Goal: Information Seeking & Learning: Learn about a topic

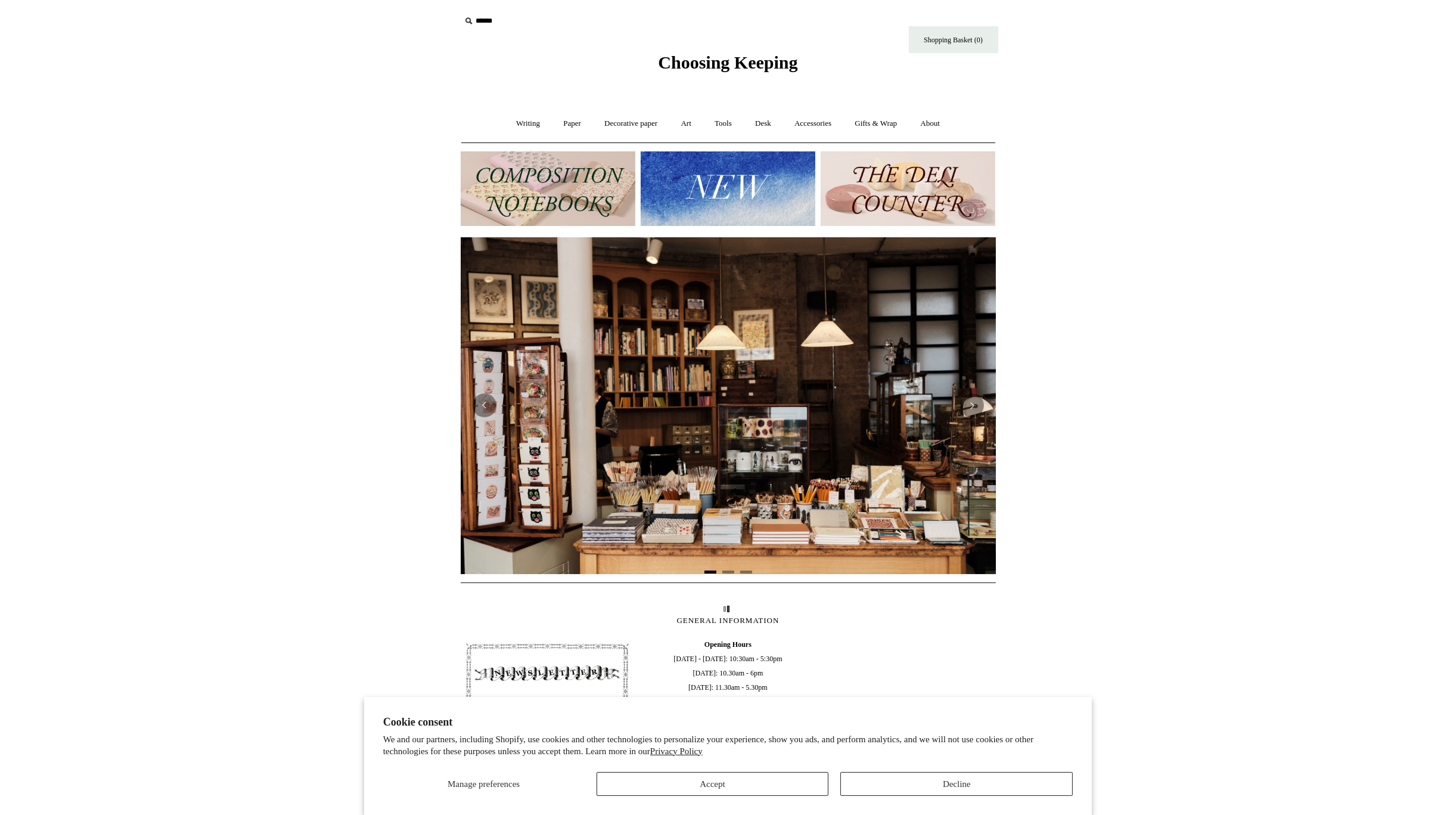
click at [566, 177] on img at bounding box center [547, 189] width 175 height 74
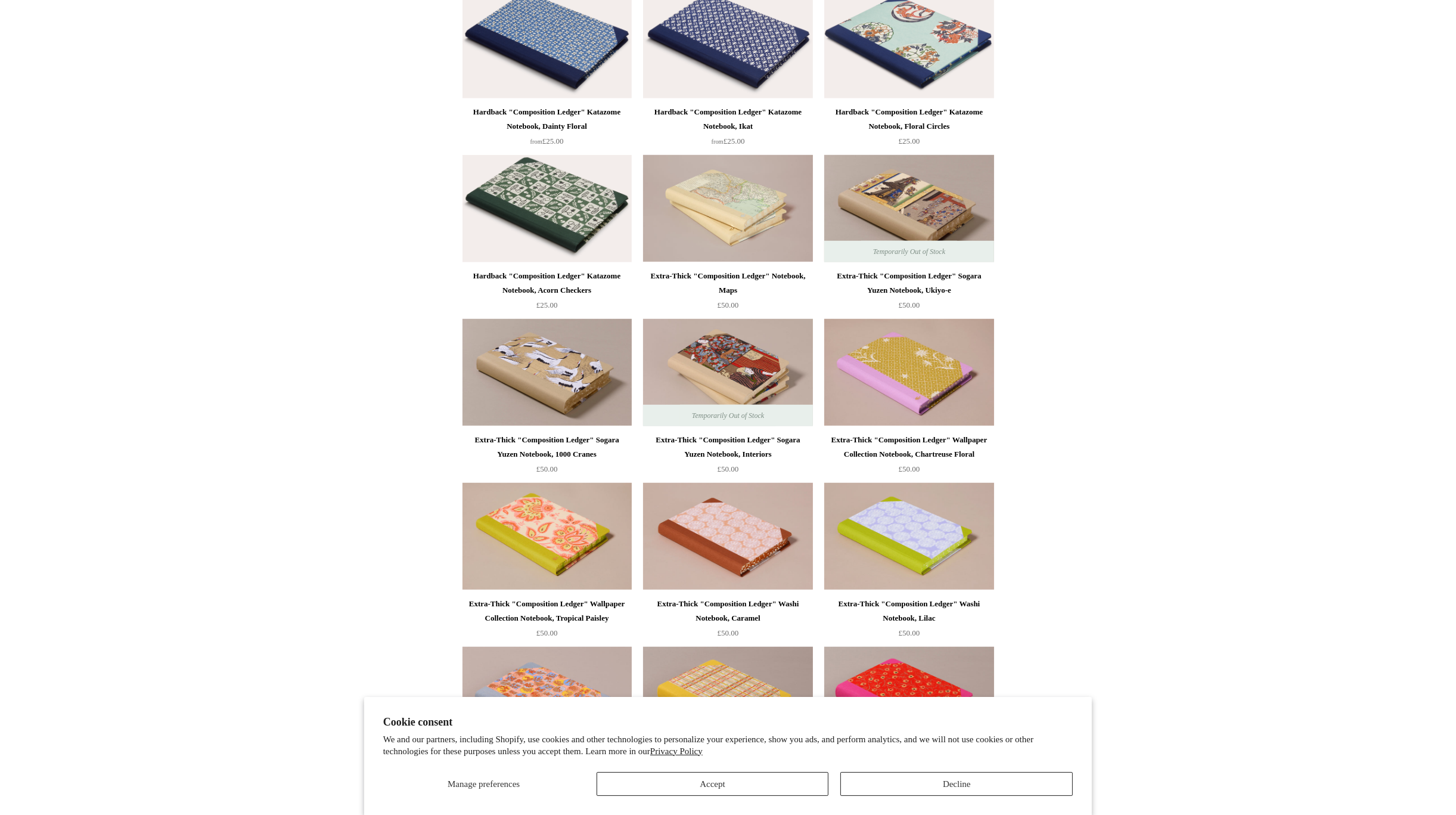
scroll to position [1312, 0]
click at [597, 237] on img at bounding box center [547, 208] width 169 height 107
